Goal: Entertainment & Leisure: Consume media (video, audio)

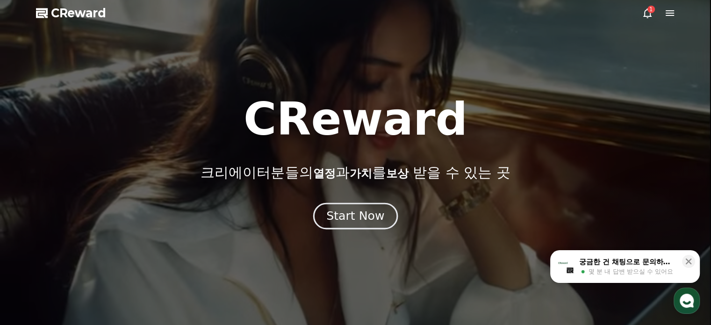
click at [346, 216] on div "Start Now" at bounding box center [355, 216] width 58 height 16
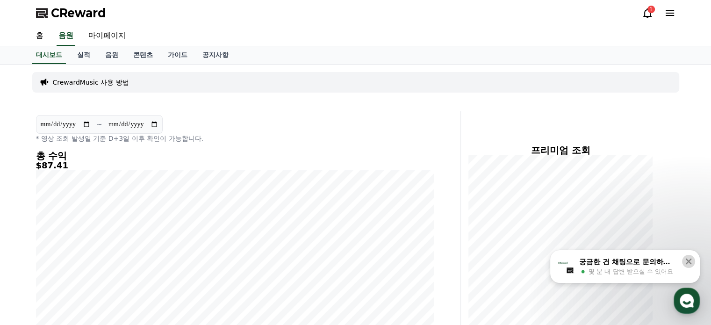
click at [690, 260] on icon at bounding box center [689, 262] width 6 height 6
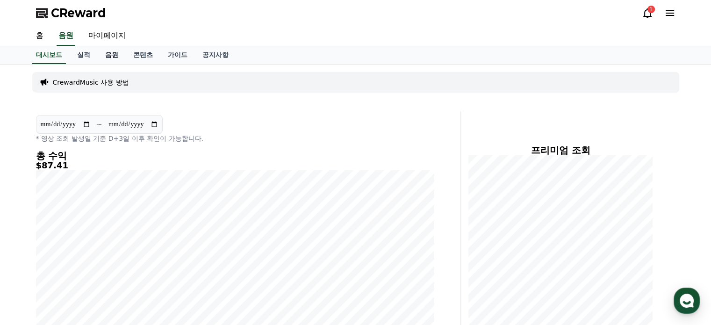
click at [107, 57] on link "음원" at bounding box center [112, 55] width 28 height 18
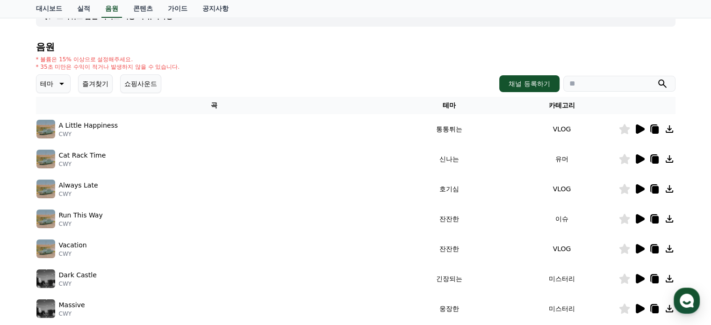
scroll to position [94, 0]
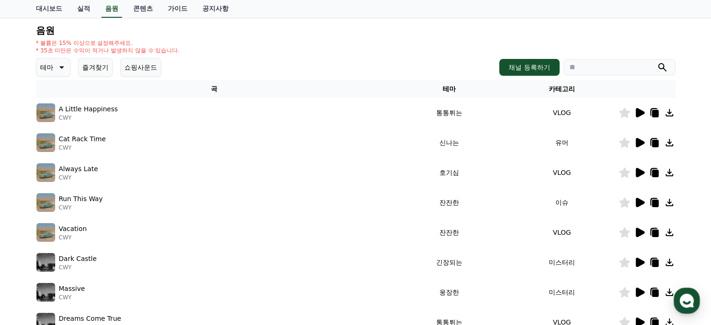
click at [642, 112] on icon at bounding box center [640, 112] width 9 height 9
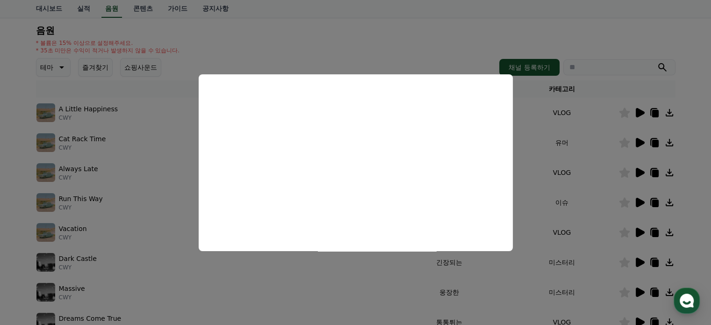
click at [394, 52] on button "close modal" at bounding box center [355, 162] width 711 height 325
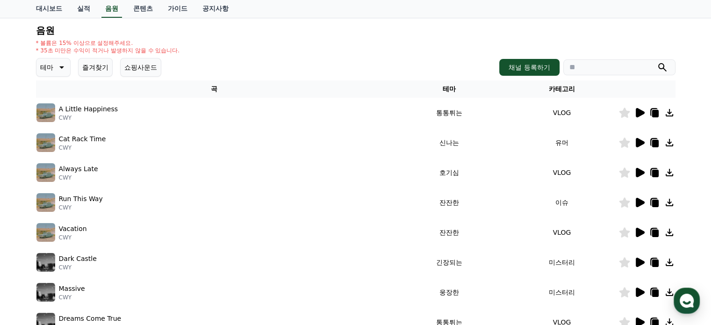
click at [627, 114] on icon at bounding box center [624, 113] width 11 height 10
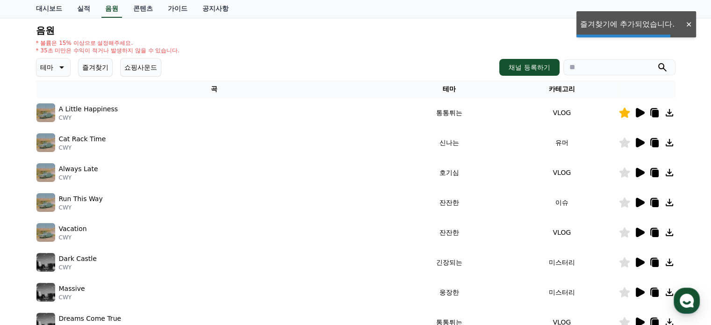
click at [651, 112] on icon at bounding box center [654, 112] width 11 height 11
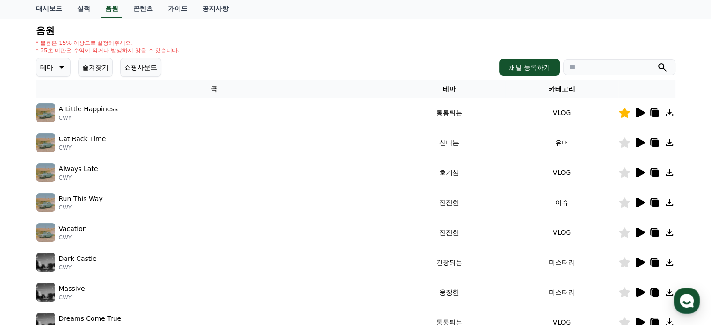
click at [220, 293] on div "Massive CWY" at bounding box center [214, 292] width 356 height 19
click at [637, 172] on icon at bounding box center [640, 172] width 9 height 9
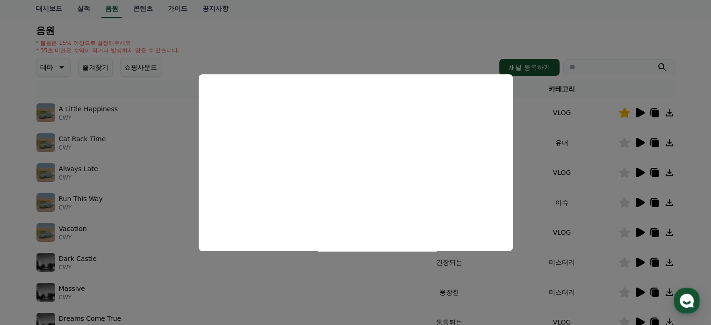
click at [120, 211] on button "close modal" at bounding box center [355, 162] width 711 height 325
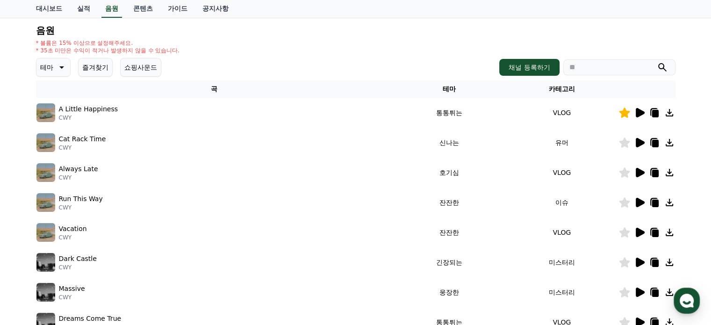
click at [640, 234] on icon at bounding box center [640, 232] width 9 height 9
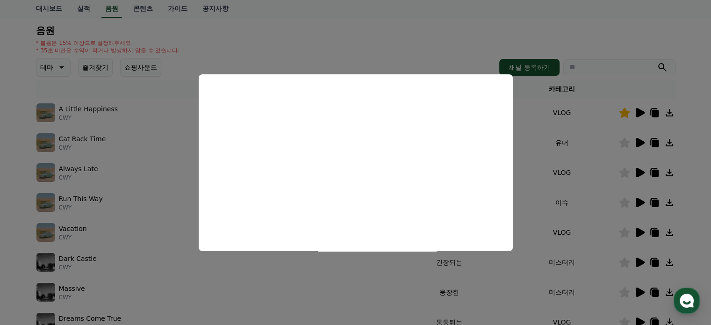
click at [0, 217] on button "close modal" at bounding box center [355, 162] width 711 height 325
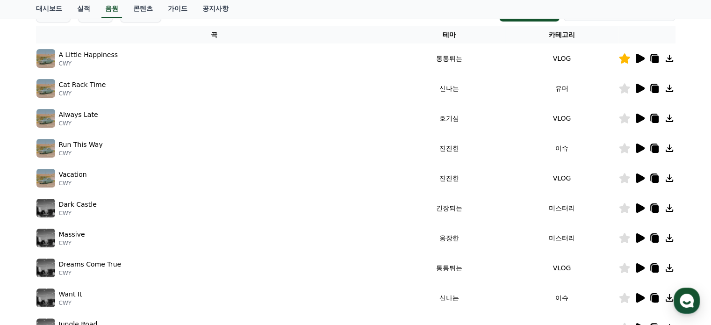
scroll to position [187, 0]
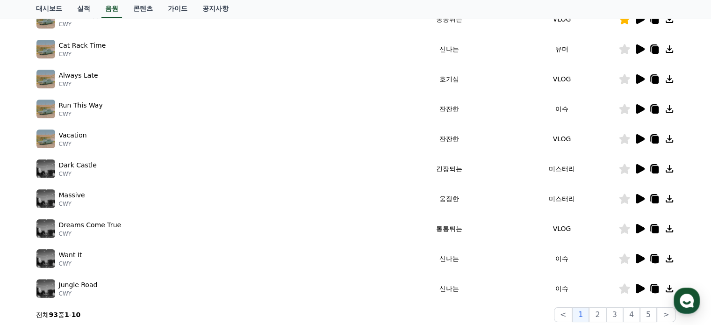
click at [641, 197] on icon at bounding box center [640, 198] width 9 height 9
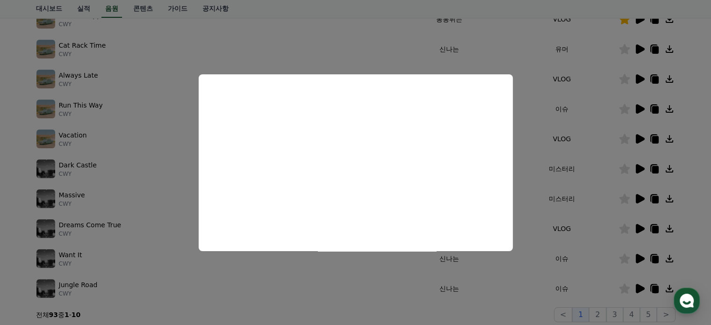
click at [617, 168] on button "close modal" at bounding box center [355, 162] width 711 height 325
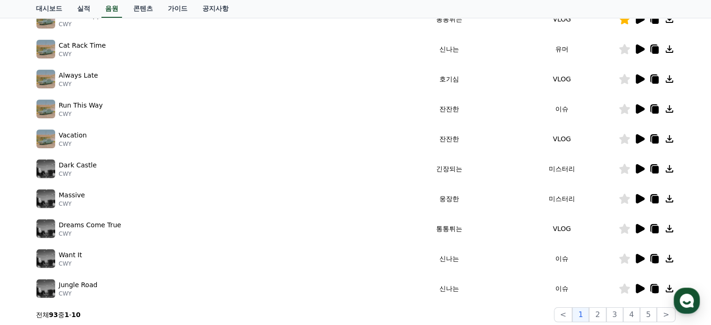
click at [640, 167] on icon at bounding box center [640, 168] width 9 height 9
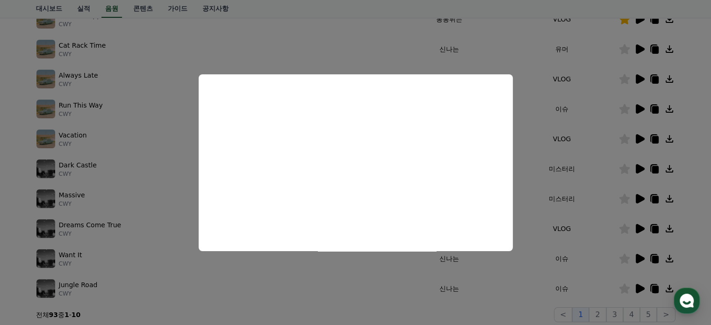
click at [523, 299] on button "close modal" at bounding box center [355, 162] width 711 height 325
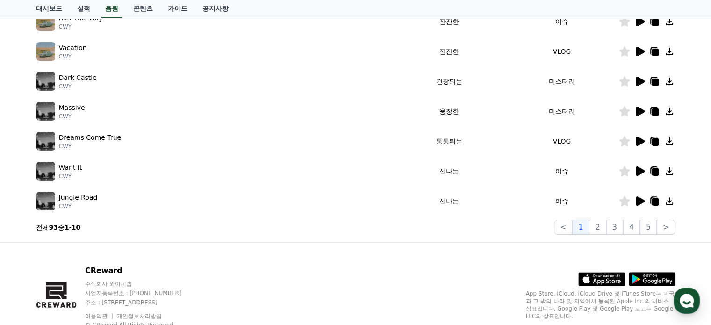
scroll to position [281, 0]
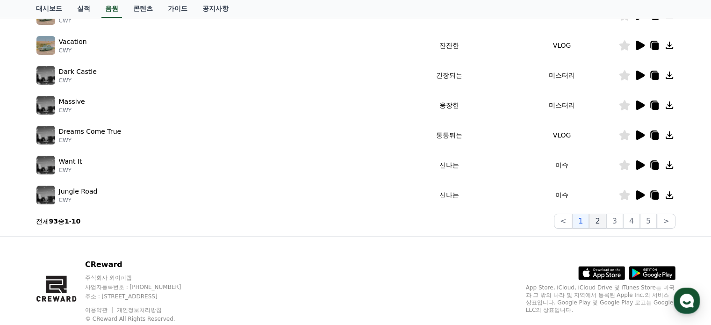
click at [604, 222] on button "2" at bounding box center [597, 221] width 17 height 15
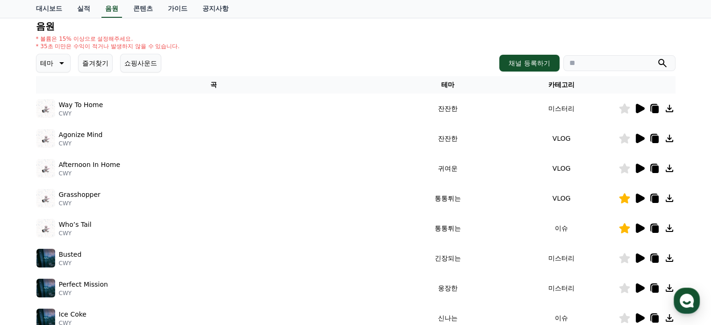
scroll to position [94, 0]
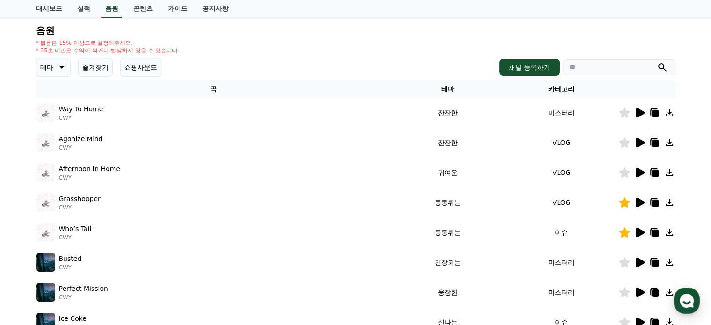
click at [636, 174] on icon at bounding box center [640, 172] width 9 height 9
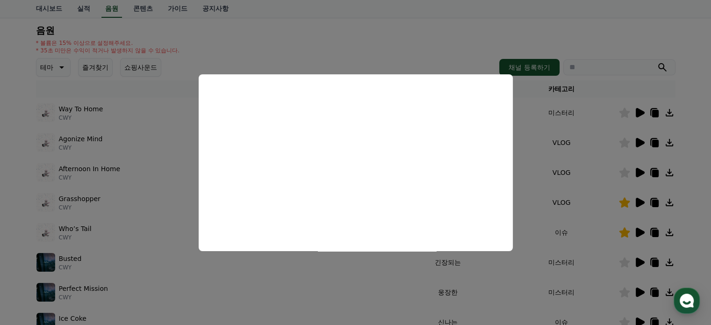
click at [623, 172] on button "close modal" at bounding box center [355, 162] width 711 height 325
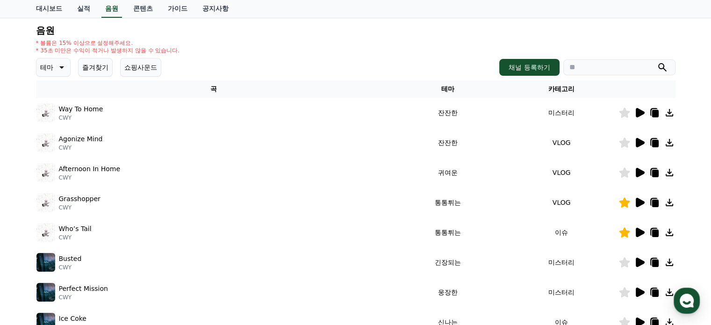
click at [625, 174] on icon at bounding box center [624, 172] width 11 height 10
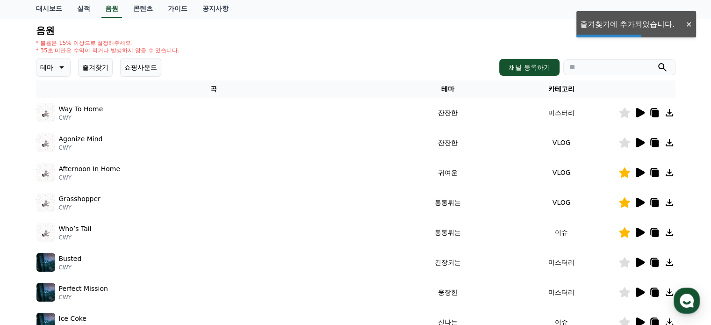
click at [659, 172] on icon at bounding box center [654, 172] width 11 height 11
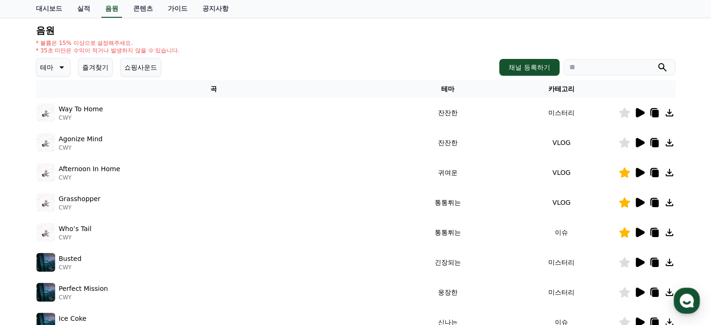
click at [4, 90] on div "크리워드 음원 서비스 이용 시 유의사항 음원 * 볼륨은 15% 이상으로 설정해주세요. * 35초 미만은 수익이 적거나 발생하지 않을 수 있습니…" at bounding box center [355, 197] width 711 height 452
